Goal: Task Accomplishment & Management: Complete application form

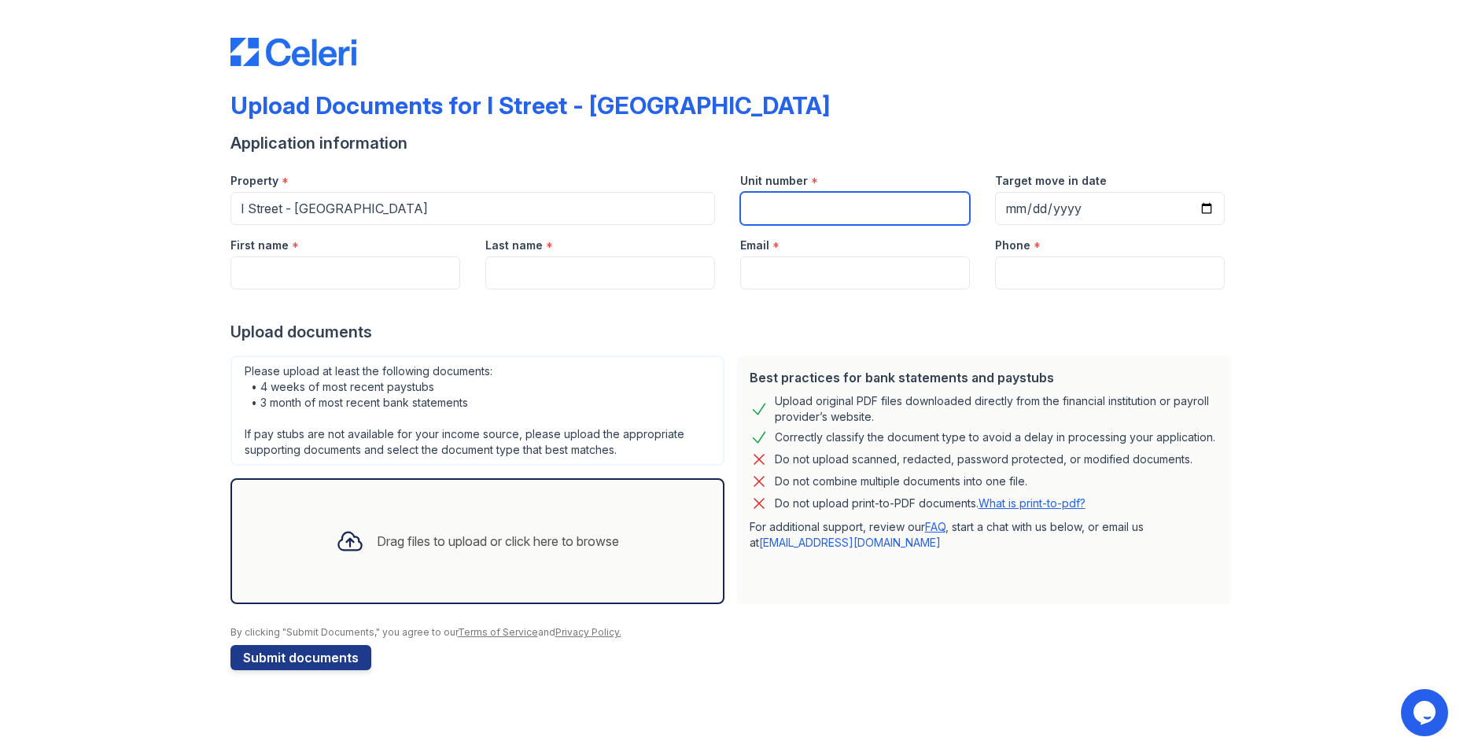
click at [773, 212] on input "Unit number" at bounding box center [855, 208] width 230 height 33
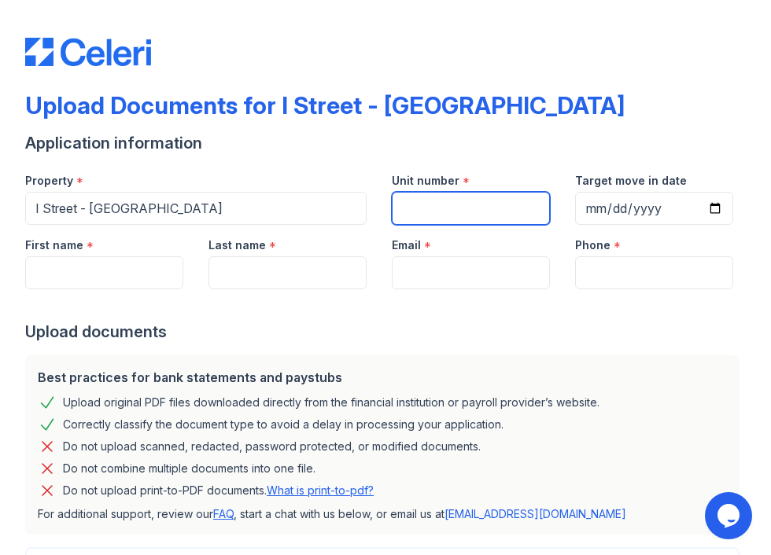
click at [474, 199] on input "Unit number" at bounding box center [471, 208] width 158 height 33
type input "[STREET_ADDRESS]"
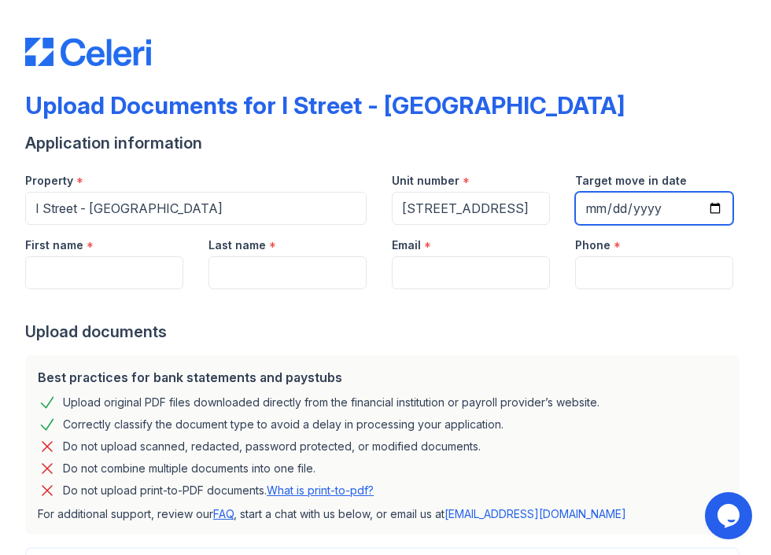
click at [702, 216] on input "Target move in date" at bounding box center [654, 208] width 158 height 33
click at [704, 209] on input "Target move in date" at bounding box center [654, 208] width 158 height 33
type input "[DATE]"
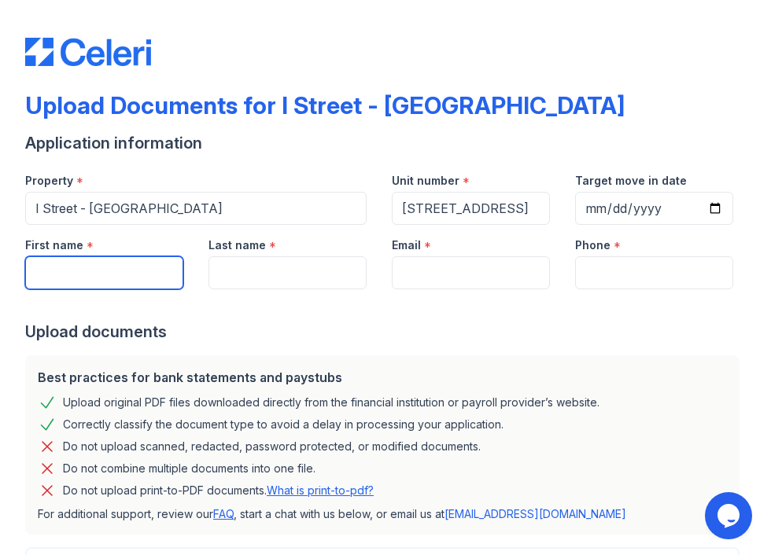
click at [113, 271] on input "First name" at bounding box center [104, 273] width 158 height 33
type input "[PERSON_NAME]"
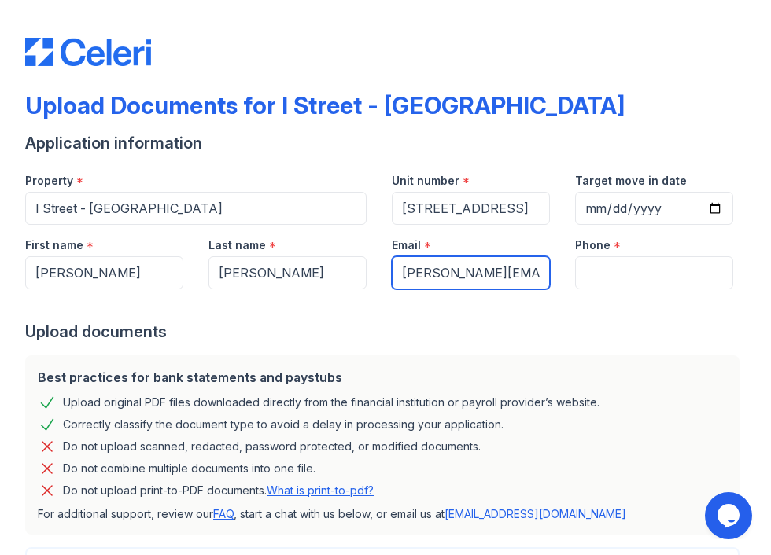
click at [453, 282] on input "[PERSON_NAME][EMAIL_ADDRESS][PERSON_NAME][DOMAIN_NAME]" at bounding box center [471, 273] width 158 height 33
click at [496, 275] on input "[PERSON_NAME][EMAIL_ADDRESS][PERSON_NAME][DOMAIN_NAME]" at bounding box center [471, 273] width 158 height 33
drag, startPoint x: 397, startPoint y: 272, endPoint x: 654, endPoint y: 273, distance: 257.3
click at [654, 273] on div "First name * [PERSON_NAME] Last name * [PERSON_NAME] Email * [PERSON_NAME][EMAI…" at bounding box center [379, 257] width 733 height 65
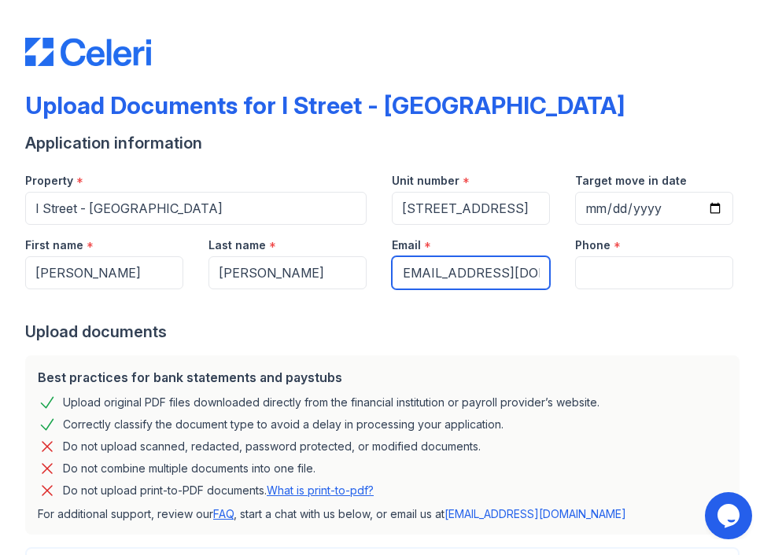
scroll to position [0, 15]
type input "[EMAIL_ADDRESS][DOMAIN_NAME]"
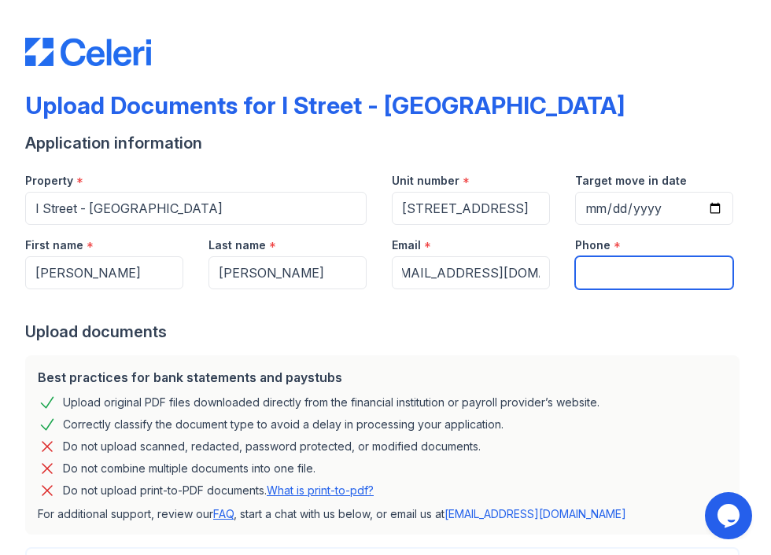
click at [578, 274] on input "Phone" at bounding box center [654, 273] width 158 height 33
type input "3035032103"
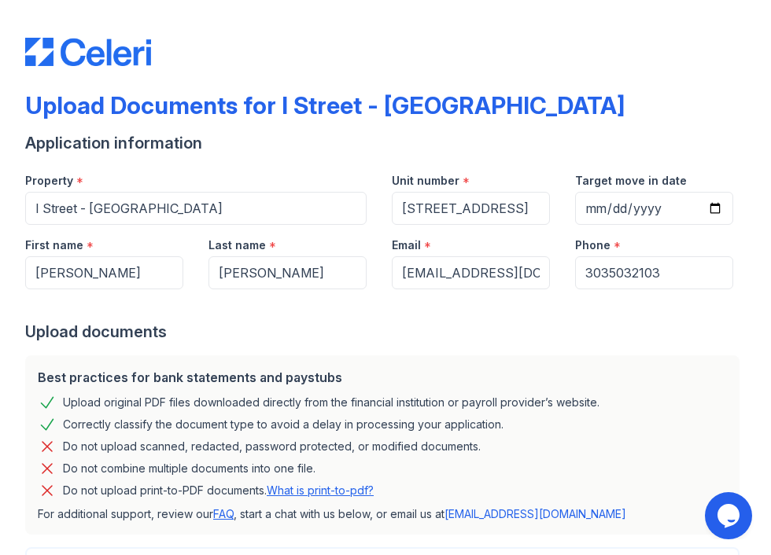
click at [407, 334] on div "Upload documents" at bounding box center [385, 332] width 721 height 22
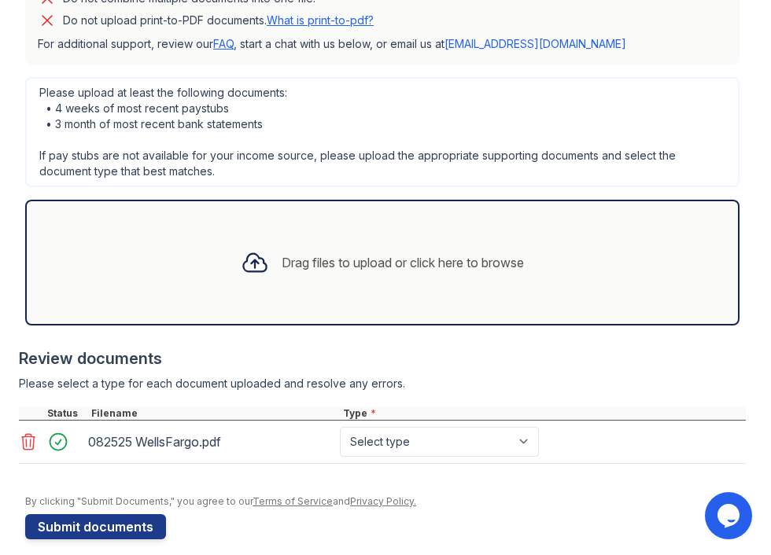
scroll to position [486, 0]
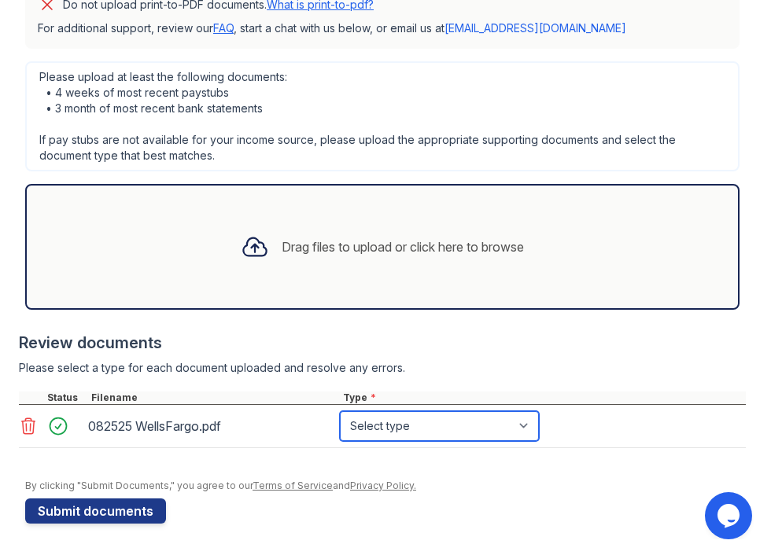
click at [519, 437] on select "Select type Paystub Bank Statement Offer Letter Tax Documents Benefit Award Let…" at bounding box center [439, 427] width 199 height 30
select select "bank_statement"
click at [340, 412] on select "Select type Paystub Bank Statement Offer Letter Tax Documents Benefit Award Let…" at bounding box center [439, 427] width 199 height 30
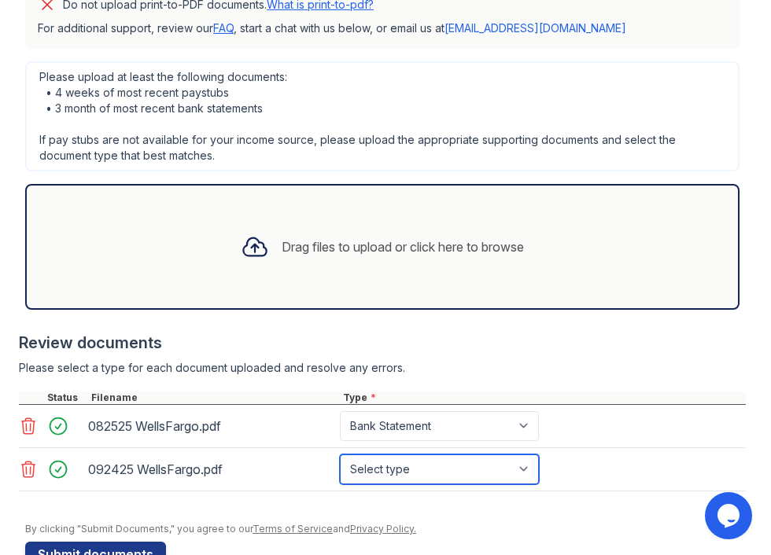
click at [539, 467] on select "Select type Paystub Bank Statement Offer Letter Tax Documents Benefit Award Let…" at bounding box center [439, 470] width 199 height 30
select select "bank_statement"
click at [340, 455] on select "Select type Paystub Bank Statement Offer Letter Tax Documents Benefit Award Let…" at bounding box center [439, 470] width 199 height 30
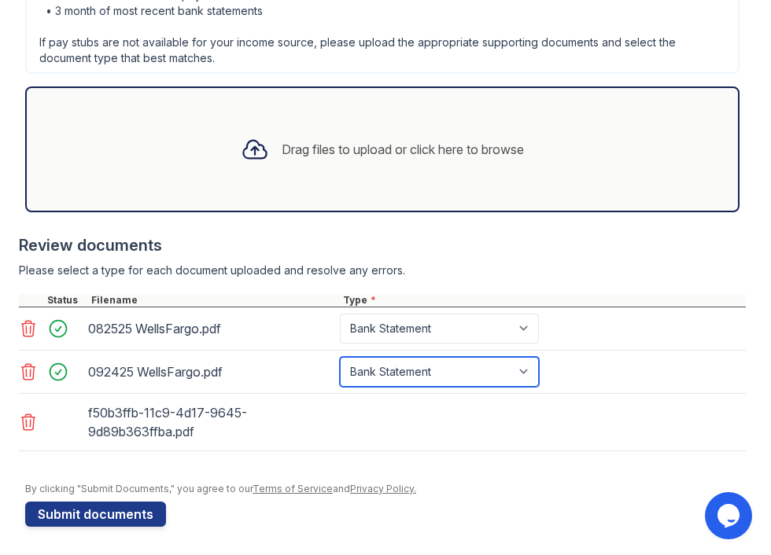
scroll to position [587, 0]
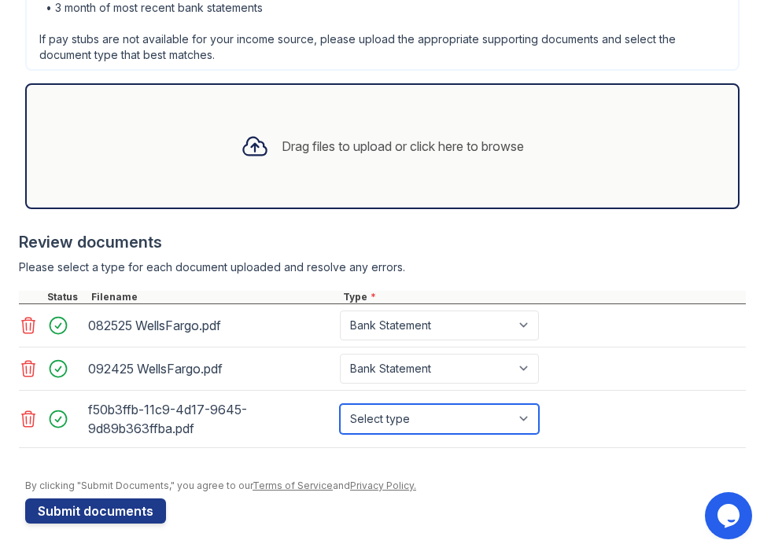
click at [423, 416] on select "Select type Paystub Bank Statement Offer Letter Tax Documents Benefit Award Let…" at bounding box center [439, 419] width 199 height 30
select select "bank_statement"
click at [340, 404] on select "Select type Paystub Bank Statement Offer Letter Tax Documents Benefit Award Let…" at bounding box center [439, 419] width 199 height 30
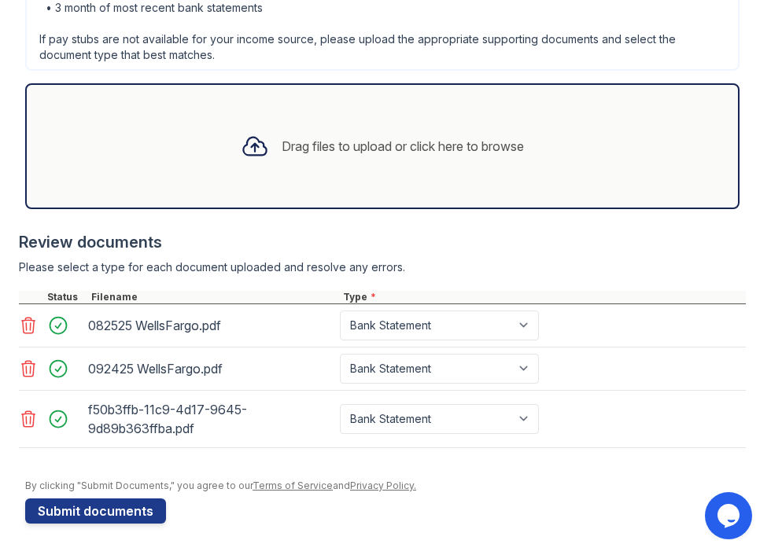
click at [549, 480] on div "By clicking "Submit Documents," you agree to our Terms of Service and Privacy P…" at bounding box center [385, 486] width 721 height 13
click at [444, 515] on form "Application information Property * I [GEOGRAPHIC_DATA] Unit number * [STREET_AD…" at bounding box center [385, 34] width 721 height 979
click at [138, 511] on button "Submit documents" at bounding box center [95, 511] width 141 height 25
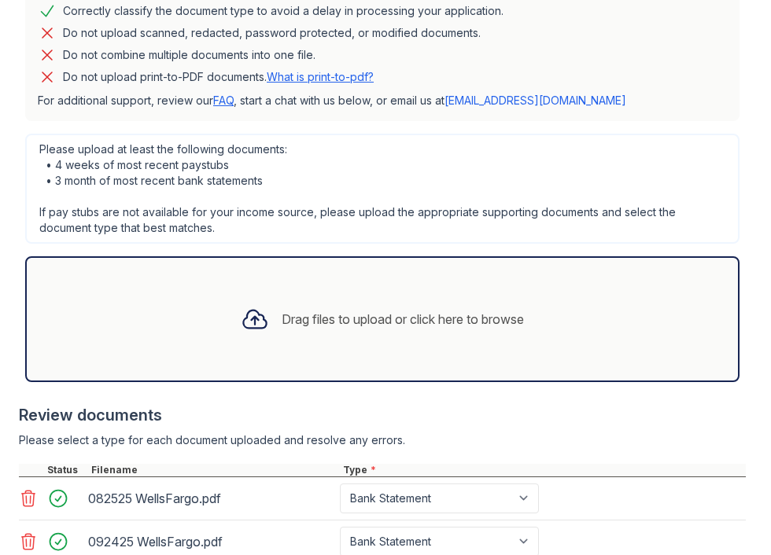
scroll to position [669, 0]
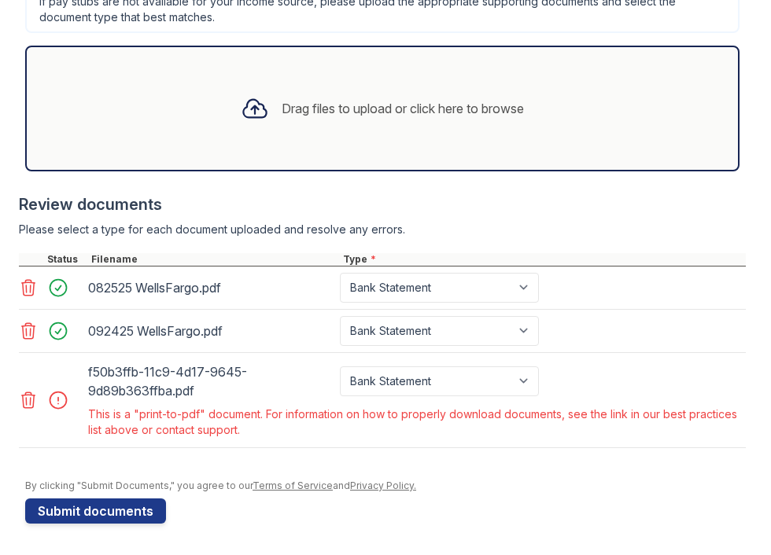
click at [33, 400] on icon at bounding box center [28, 400] width 19 height 19
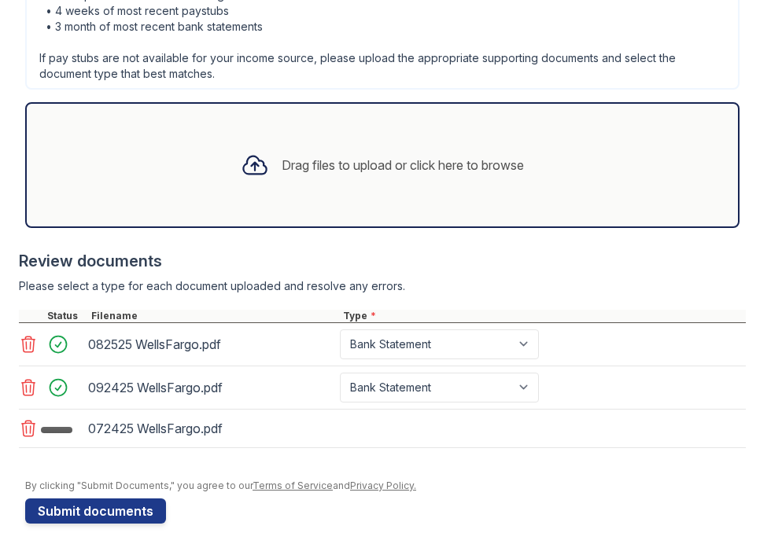
scroll to position [617, 0]
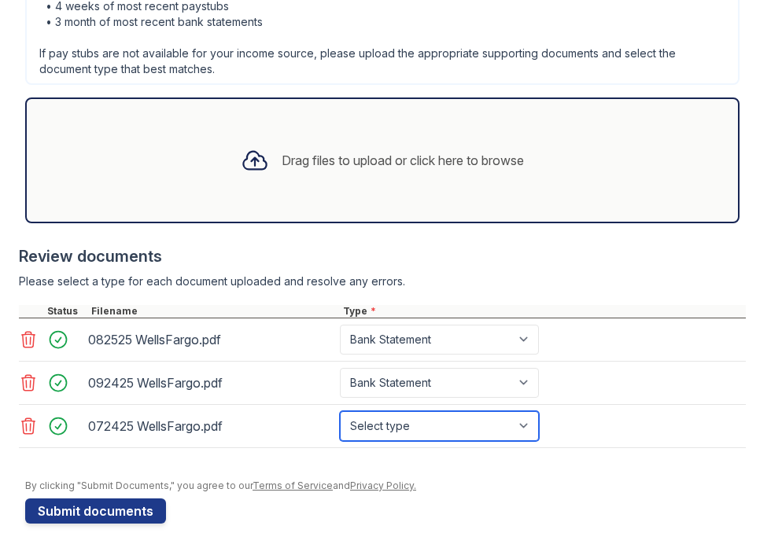
click at [404, 431] on select "Select type Paystub Bank Statement Offer Letter Tax Documents Benefit Award Let…" at bounding box center [439, 427] width 199 height 30
select select "bank_statement"
click at [340, 412] on select "Select type Paystub Bank Statement Offer Letter Tax Documents Benefit Award Let…" at bounding box center [439, 427] width 199 height 30
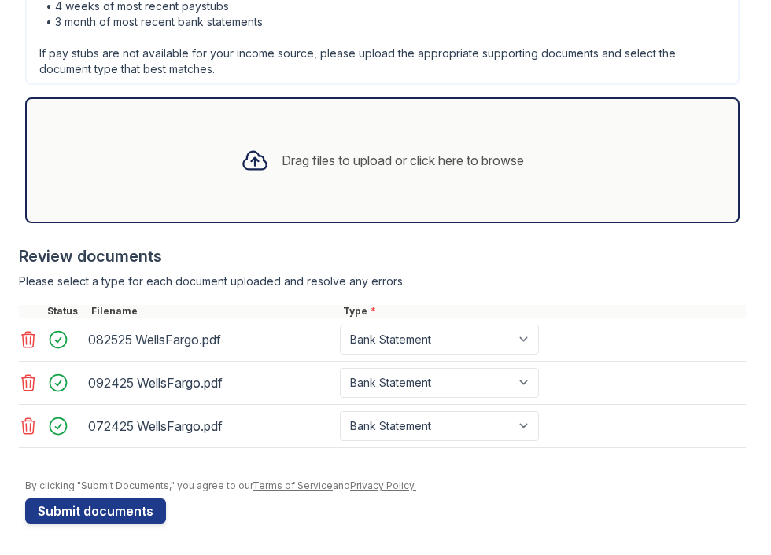
click at [143, 515] on button "Submit documents" at bounding box center [95, 511] width 141 height 25
